Goal: Task Accomplishment & Management: Manage account settings

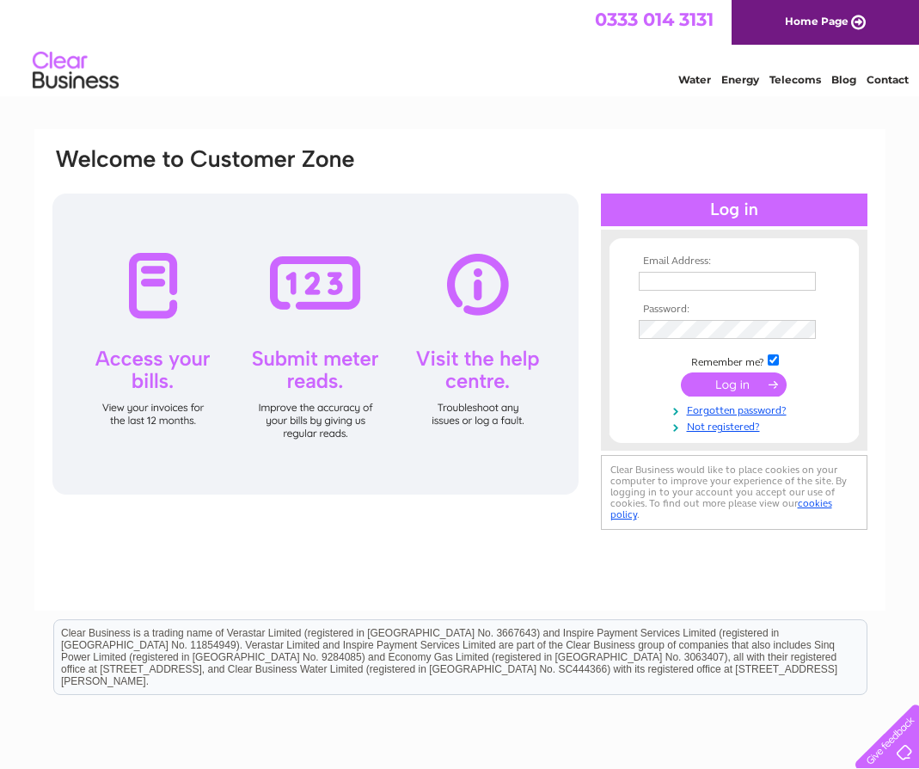
type input "audreygreen@crossbillgin.com"
click at [738, 377] on input "submit" at bounding box center [734, 384] width 106 height 24
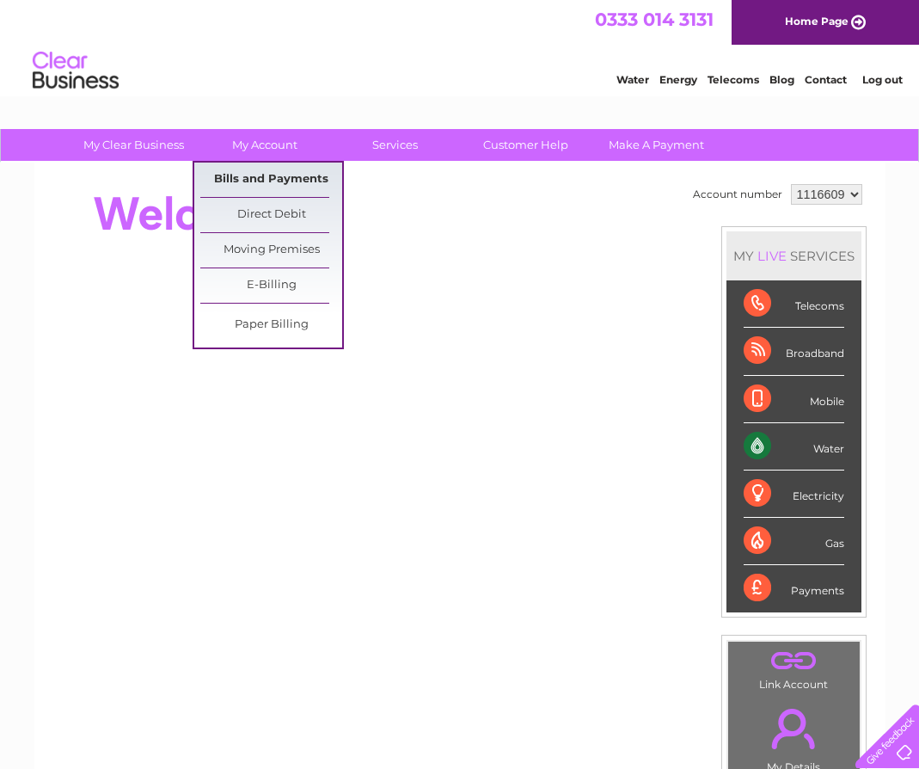
click at [255, 176] on link "Bills and Payments" at bounding box center [271, 180] width 142 height 34
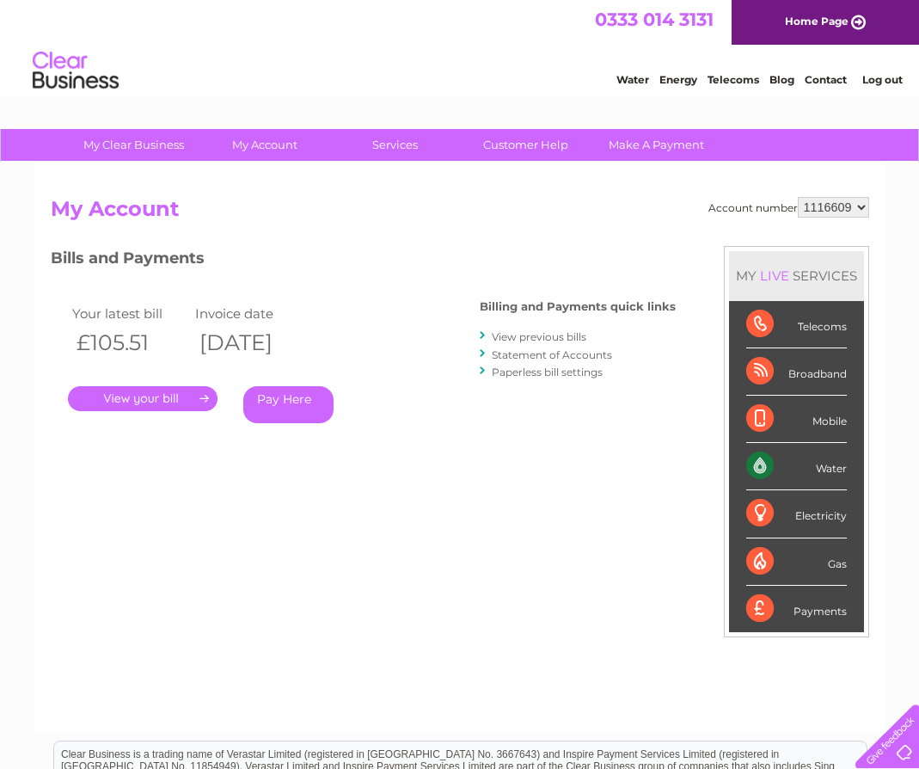
click at [290, 394] on link "Pay Here" at bounding box center [288, 404] width 90 height 37
